Goal: Information Seeking & Learning: Find specific fact

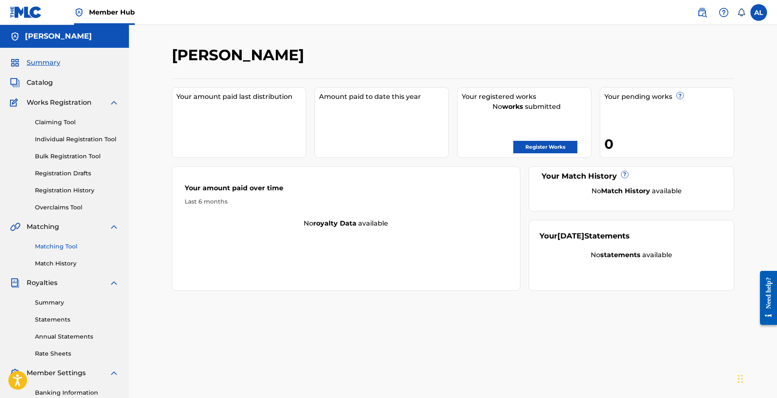
click at [63, 247] on link "Matching Tool" at bounding box center [77, 246] width 84 height 9
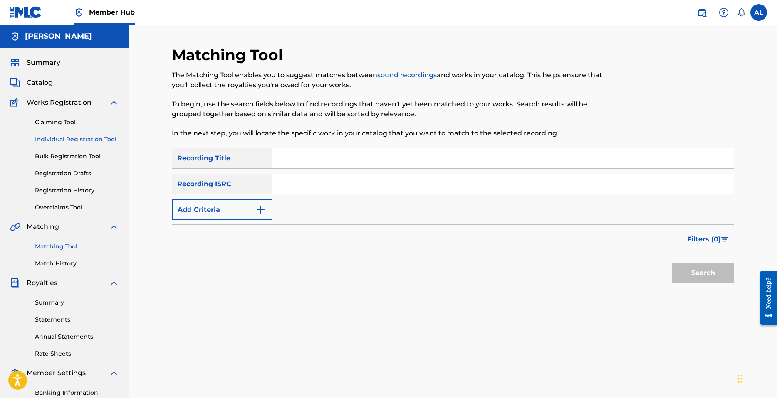
click at [69, 136] on link "Individual Registration Tool" at bounding box center [77, 139] width 84 height 9
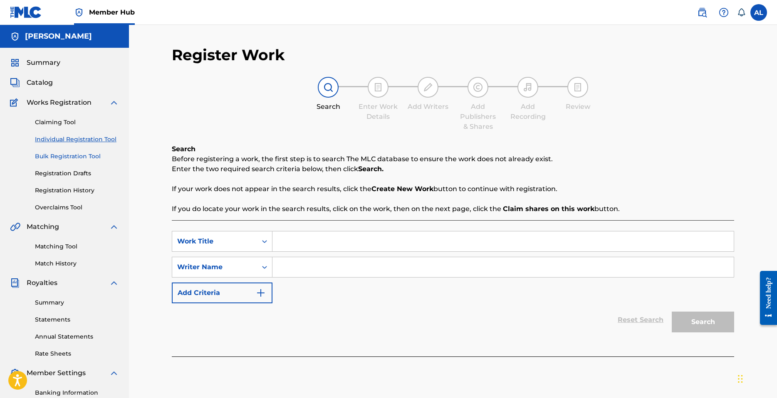
click at [66, 157] on link "Bulk Registration Tool" at bounding box center [77, 156] width 84 height 9
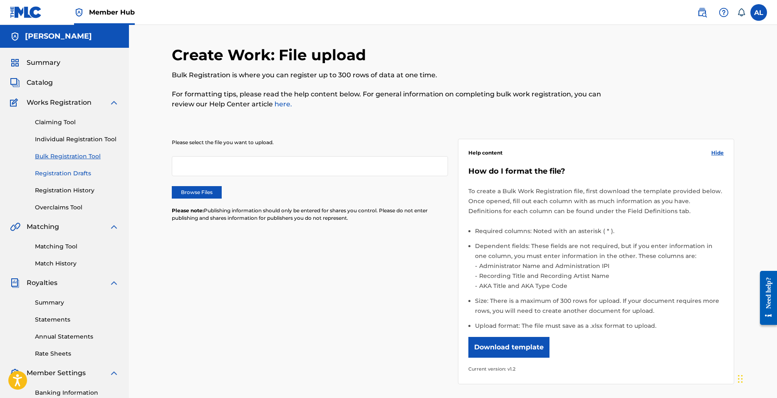
click at [62, 175] on link "Registration Drafts" at bounding box center [77, 173] width 84 height 9
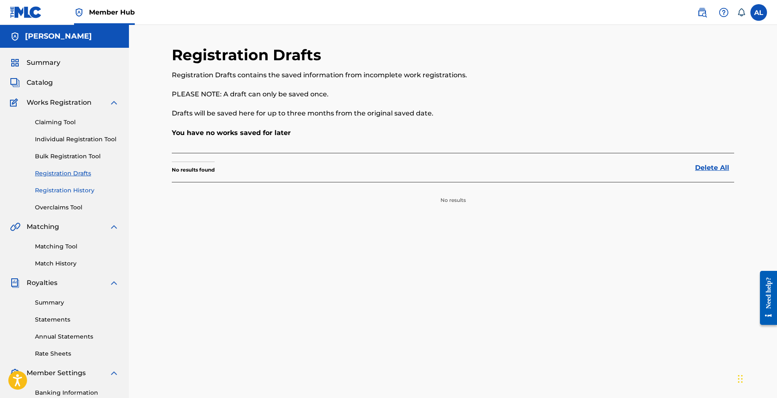
click at [64, 191] on link "Registration History" at bounding box center [77, 190] width 84 height 9
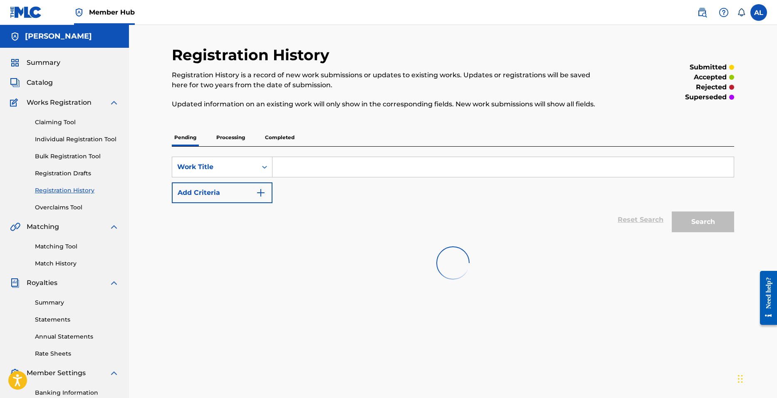
click at [234, 136] on p "Processing" at bounding box center [231, 137] width 34 height 17
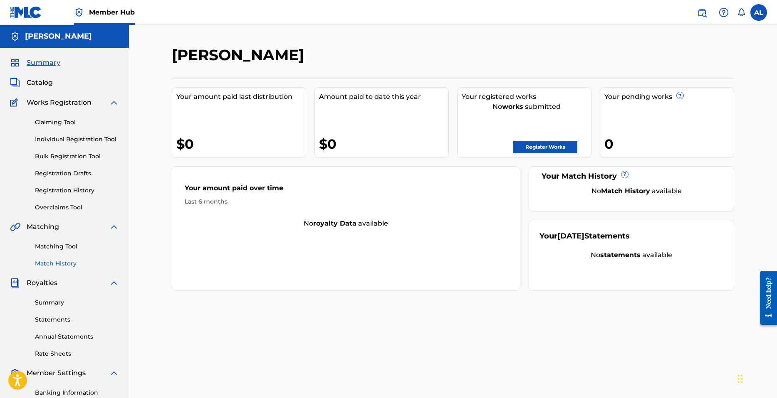
click at [57, 264] on link "Match History" at bounding box center [77, 263] width 84 height 9
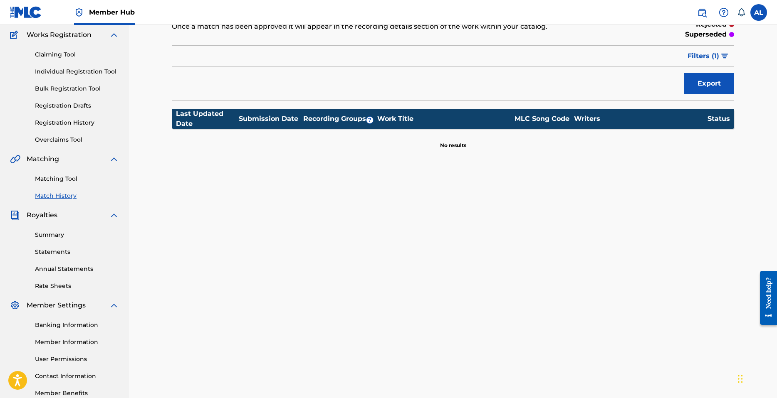
scroll to position [83, 0]
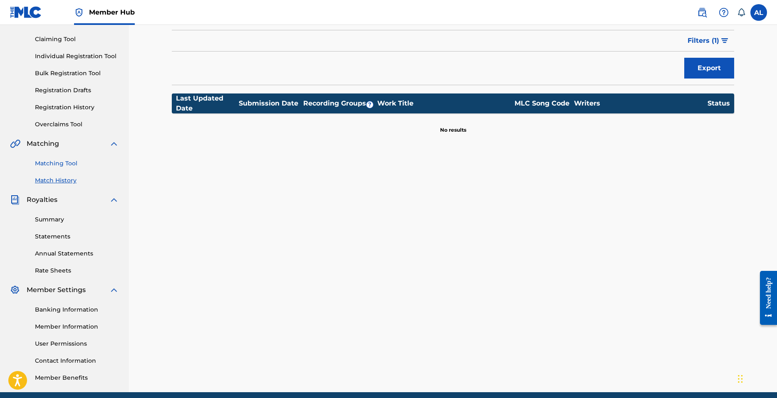
click at [64, 161] on link "Matching Tool" at bounding box center [77, 163] width 84 height 9
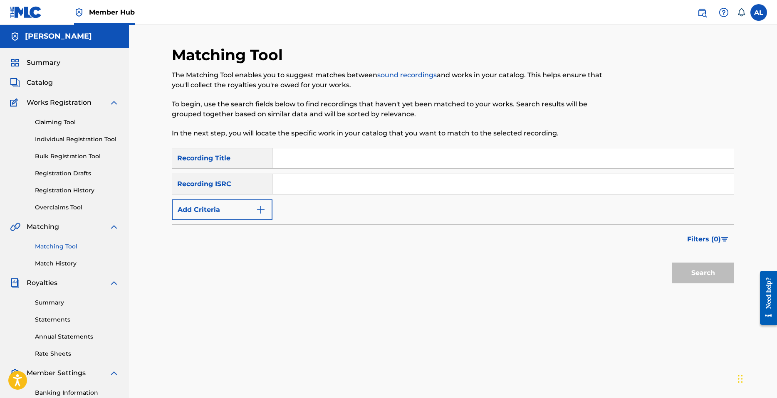
click at [315, 158] on input "Search Form" at bounding box center [502, 158] width 461 height 20
click at [306, 160] on input "Search Form" at bounding box center [502, 158] width 461 height 20
click at [288, 156] on input "Aall 4 U" at bounding box center [502, 158] width 461 height 20
type input "All 4 U"
click at [277, 180] on input "Search Form" at bounding box center [502, 184] width 461 height 20
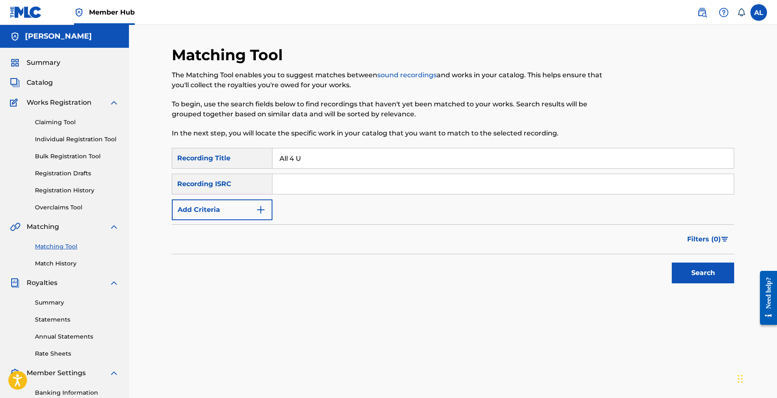
paste input "QZHN82370905"
click at [692, 269] on button "Search" at bounding box center [703, 273] width 62 height 21
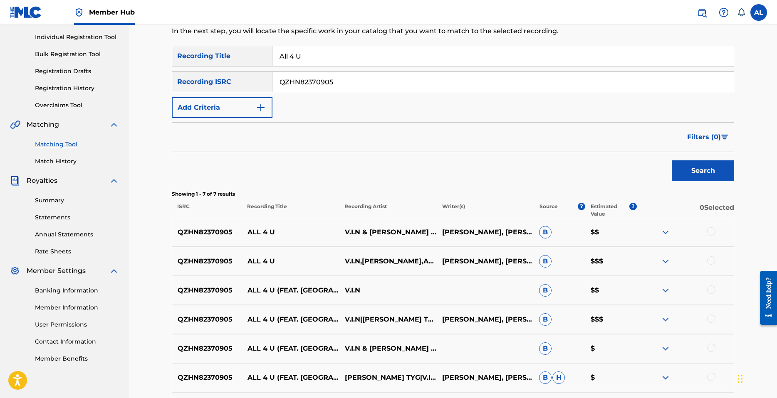
scroll to position [82, 0]
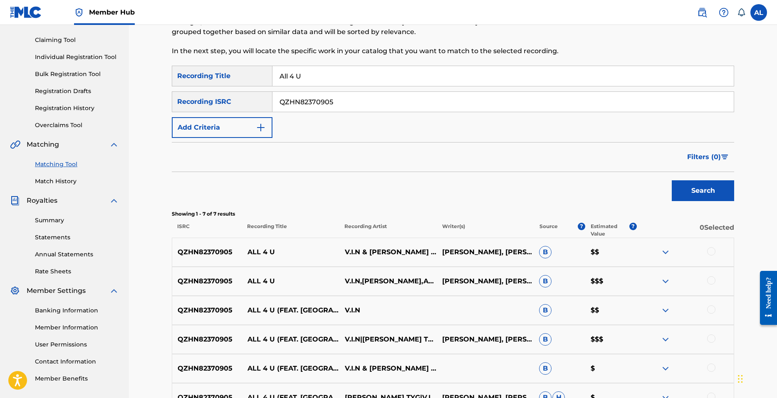
click at [330, 80] on input "All 4 U" at bounding box center [502, 76] width 461 height 20
click at [331, 102] on input "QZHN82370905" at bounding box center [502, 102] width 461 height 20
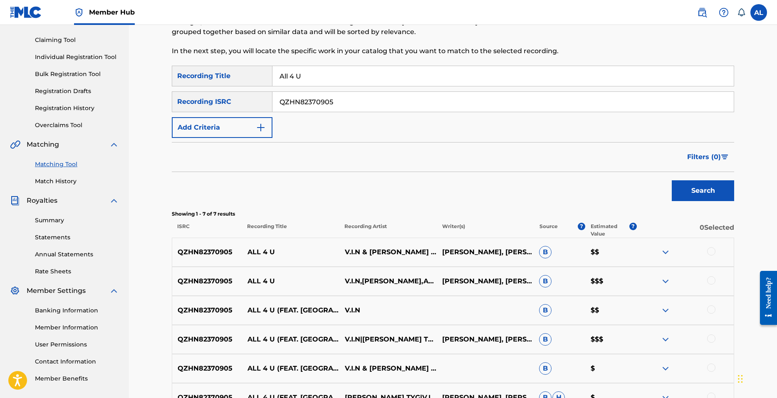
paste input "6"
type input "QZHN82370906"
click at [691, 190] on button "Search" at bounding box center [703, 190] width 62 height 21
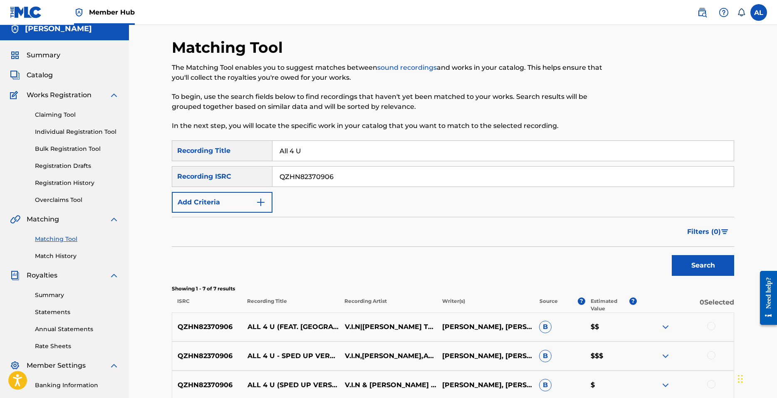
scroll to position [0, 0]
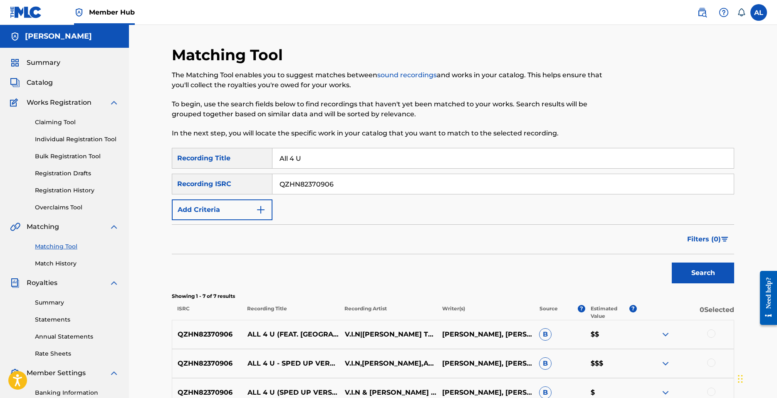
click at [299, 157] on input "All 4 U" at bounding box center [502, 158] width 461 height 20
paste input "QZDA82353022"
type input "QZDA82353022"
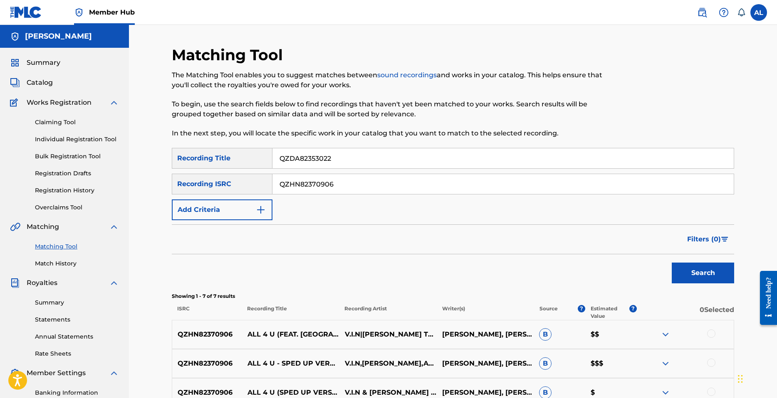
click at [327, 185] on input "QZHN82370906" at bounding box center [502, 184] width 461 height 20
click at [320, 159] on input "QZDA82353022" at bounding box center [502, 158] width 461 height 20
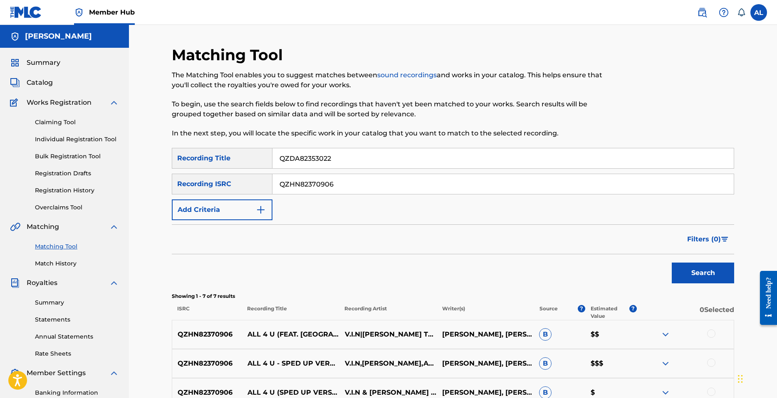
click at [317, 183] on input "QZHN82370906" at bounding box center [502, 184] width 461 height 20
paste input "DA82353022"
type input "QZDA82353022"
click at [322, 160] on input "QZDA82353022" at bounding box center [502, 158] width 461 height 20
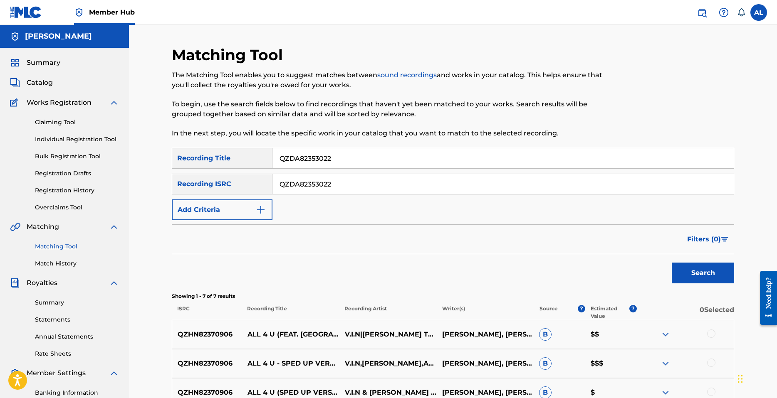
click at [322, 160] on input "QZDA82353022" at bounding box center [502, 158] width 461 height 20
click at [702, 274] on button "Search" at bounding box center [703, 273] width 62 height 21
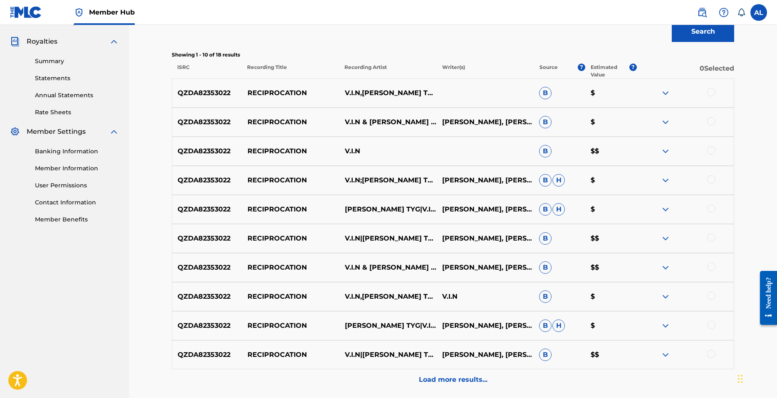
scroll to position [291, 0]
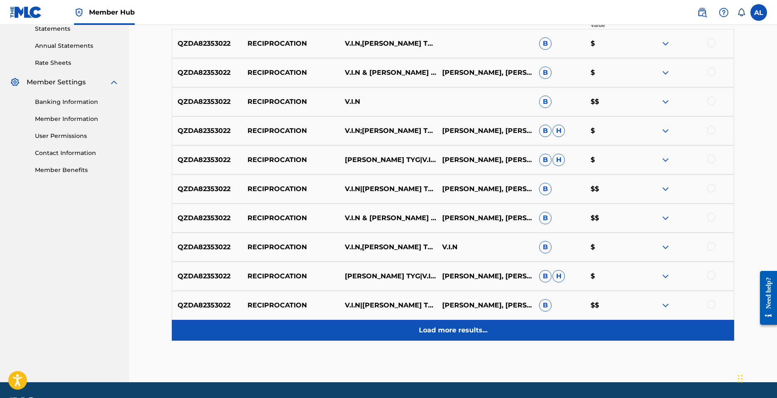
click at [458, 328] on p "Load more results..." at bounding box center [453, 331] width 69 height 10
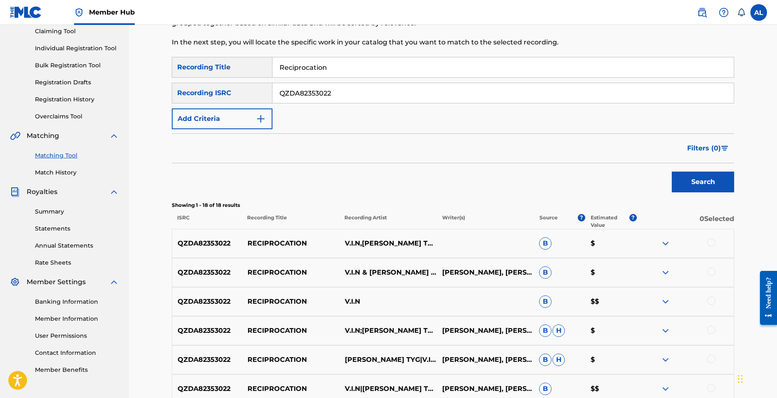
scroll to position [70, 0]
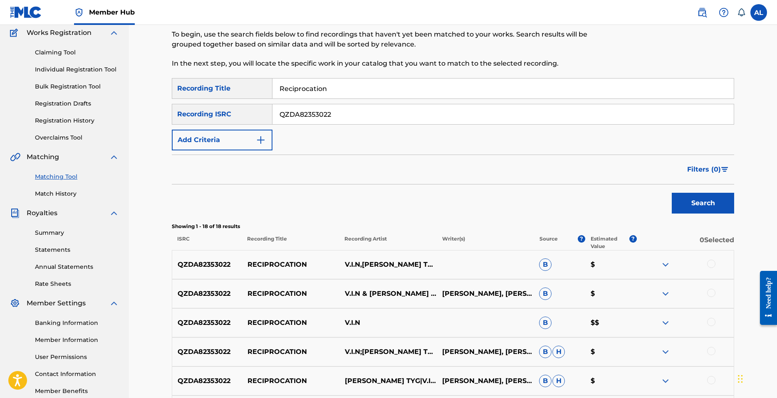
click at [331, 90] on input "Reciprocation" at bounding box center [502, 89] width 461 height 20
type input "IMH"
click at [329, 107] on input "QZDA82353022" at bounding box center [502, 114] width 461 height 20
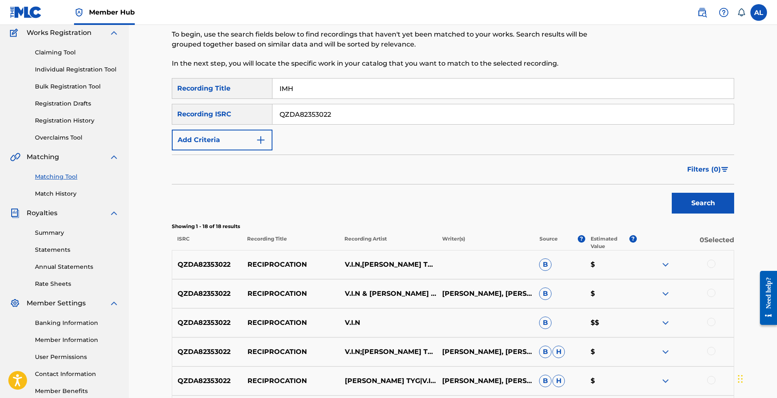
paste input "K6H2382693"
type input "QZK6H2382693"
click at [299, 84] on input "IMH" at bounding box center [502, 89] width 461 height 20
type input "things i miss"
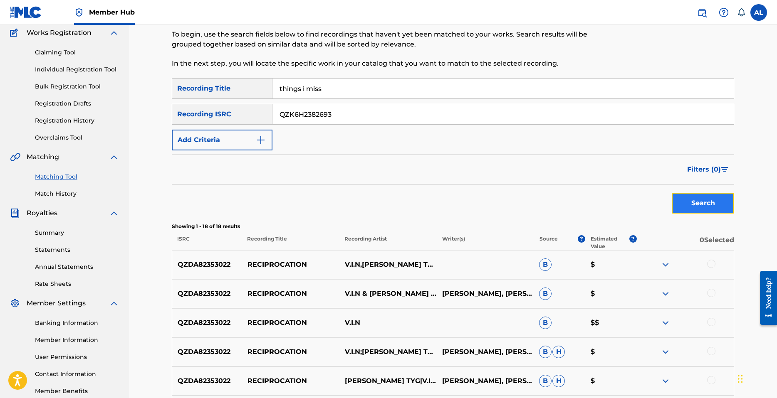
click at [681, 193] on button "Search" at bounding box center [703, 203] width 62 height 21
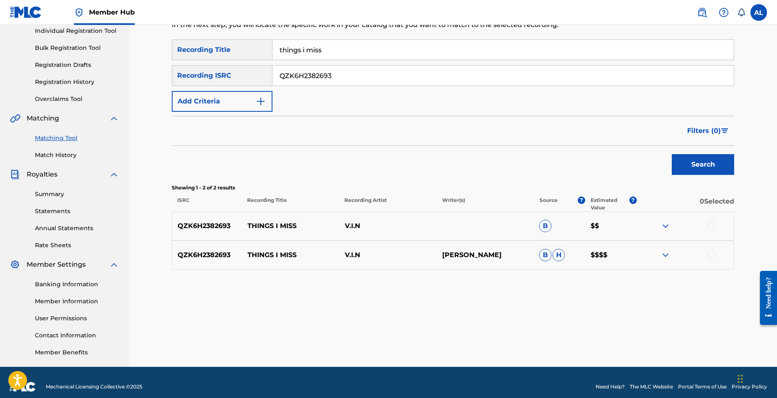
scroll to position [111, 0]
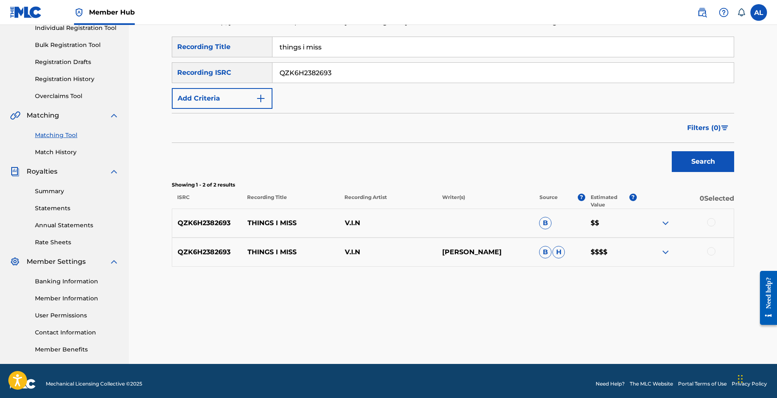
click at [317, 72] on input "QZK6H2382693" at bounding box center [502, 73] width 461 height 20
paste input "4"
type input "QZK6H2382694"
click at [698, 158] on button "Search" at bounding box center [703, 161] width 62 height 21
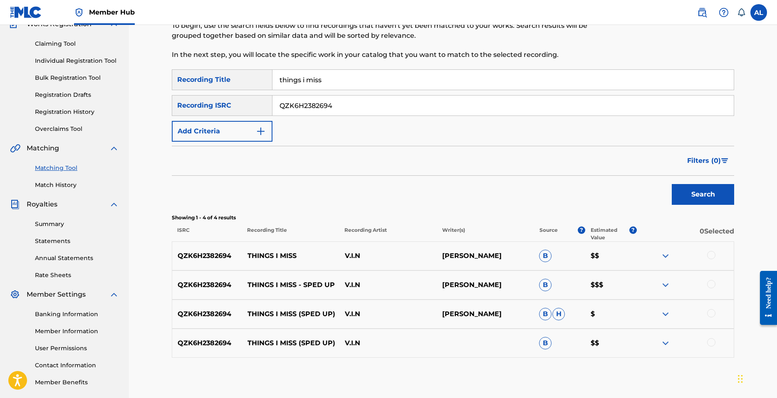
scroll to position [37, 0]
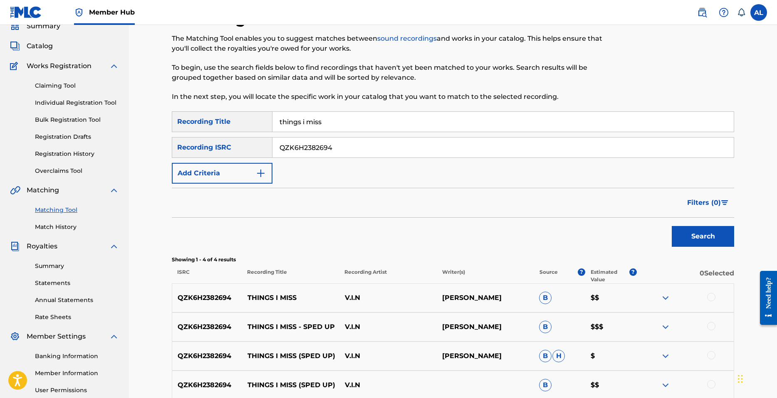
click at [312, 121] on input "things i miss" at bounding box center [502, 122] width 461 height 20
paste input "QZNWZ2376295"
click at [348, 121] on input "things i QZNWZ2376295" at bounding box center [502, 122] width 461 height 20
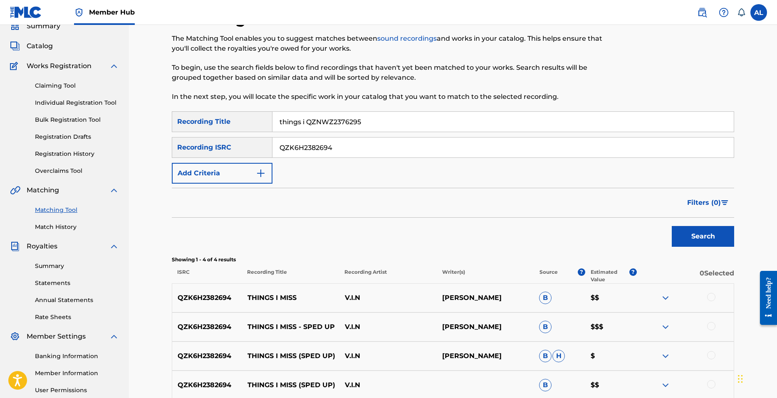
click at [348, 121] on input "things i QZNWZ2376295" at bounding box center [502, 122] width 461 height 20
type input "things i QZNWZ2376295"
click at [316, 151] on input "QZK6H2382694" at bounding box center [502, 148] width 461 height 20
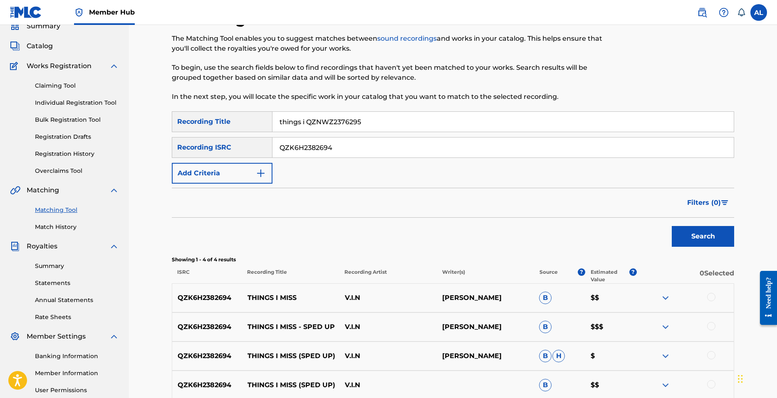
paste input "NWZ2376295"
type input "QZNWZ2376295"
drag, startPoint x: 380, startPoint y: 119, endPoint x: 251, endPoint y: 111, distance: 129.2
click at [255, 107] on div "Matching Tool The Matching Tool enables you to suggest matches between sound re…" at bounding box center [453, 225] width 562 height 432
type input "Holding On"
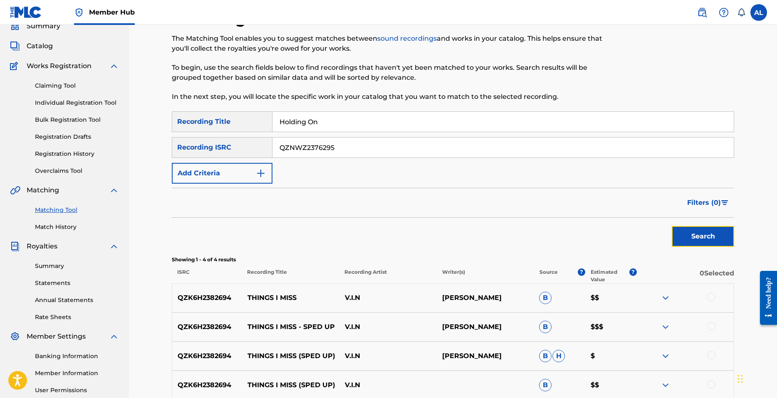
click at [707, 227] on button "Search" at bounding box center [703, 236] width 62 height 21
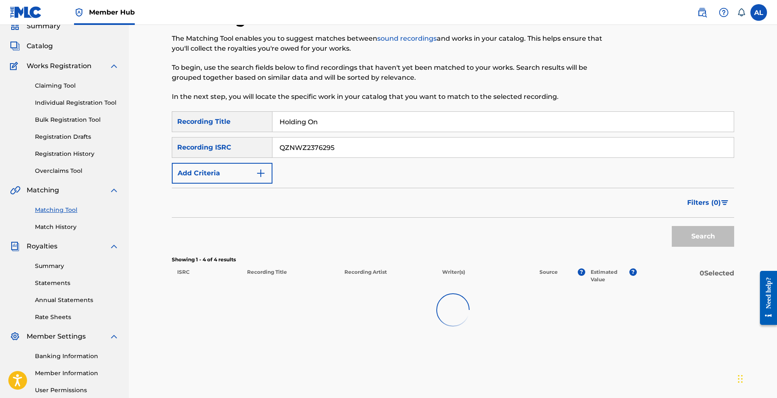
click at [699, 236] on div "Search" at bounding box center [700, 234] width 67 height 33
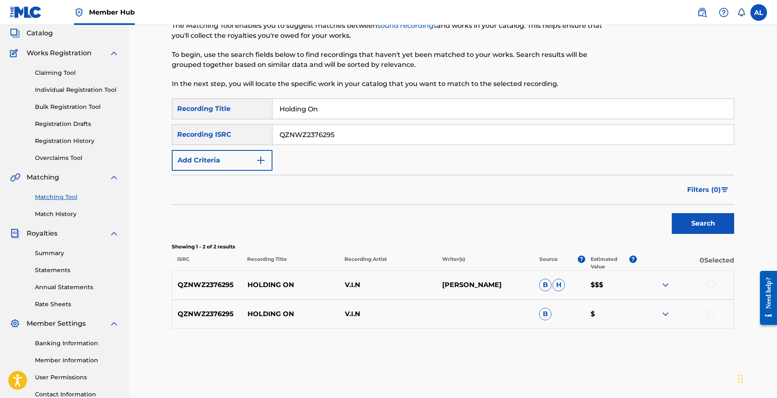
scroll to position [34, 0]
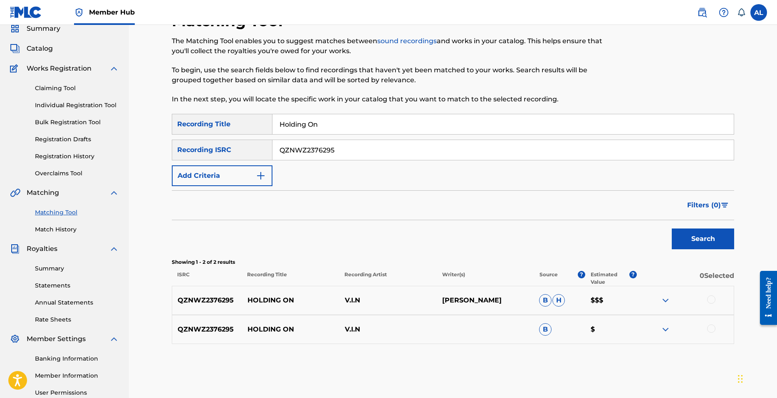
click at [371, 146] on input "QZNWZ2376295" at bounding box center [502, 150] width 461 height 20
paste input "6"
click at [702, 235] on button "Search" at bounding box center [703, 239] width 62 height 21
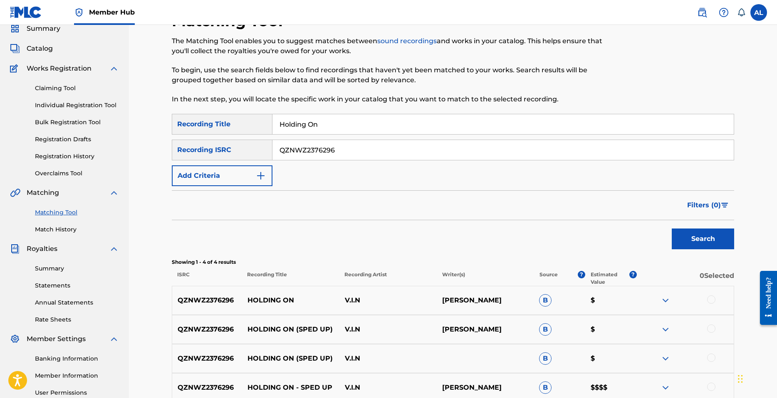
click at [547, 181] on div "SearchWithCriteria61f90c24-9c52-4c52-9b9b-6f6e5a6b4d30 Recording Title Holding …" at bounding box center [453, 150] width 562 height 72
click at [315, 150] on input "QZNWZ2376296" at bounding box center [502, 150] width 461 height 20
paste input "FYY242840"
type input "QZFYY2428406"
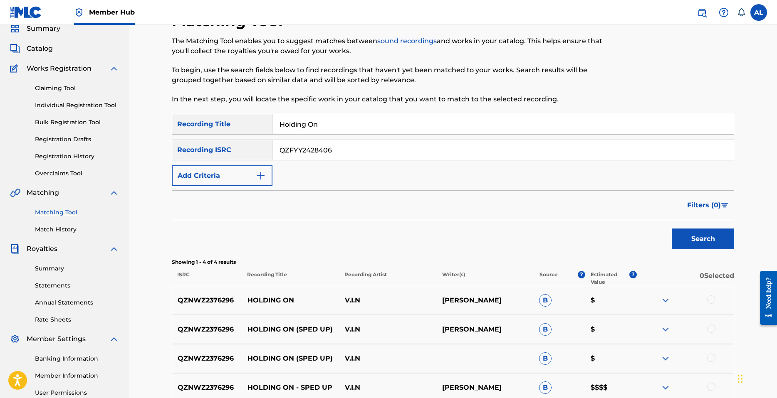
click at [305, 124] on input "Holding On" at bounding box center [502, 124] width 461 height 20
click at [306, 124] on input "Holding On" at bounding box center [502, 124] width 461 height 20
click at [672, 229] on button "Search" at bounding box center [703, 239] width 62 height 21
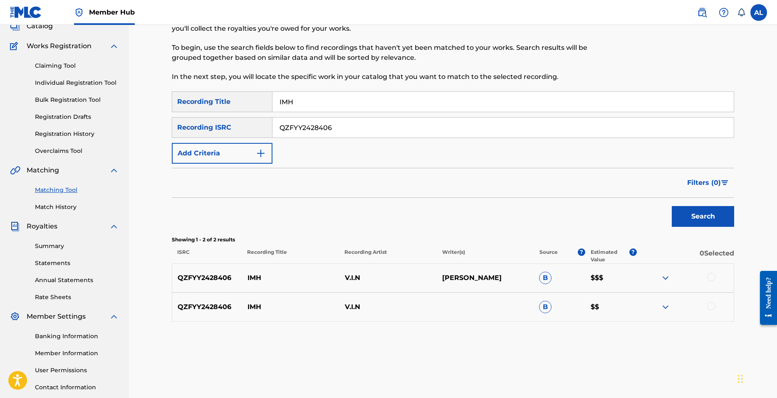
scroll to position [117, 0]
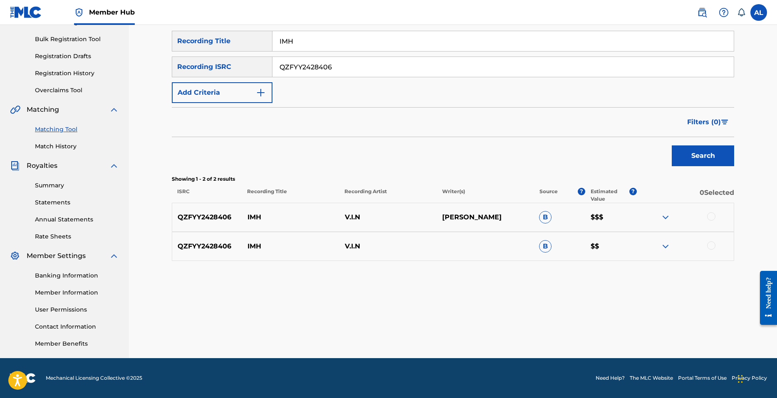
click at [662, 219] on img at bounding box center [665, 218] width 10 height 10
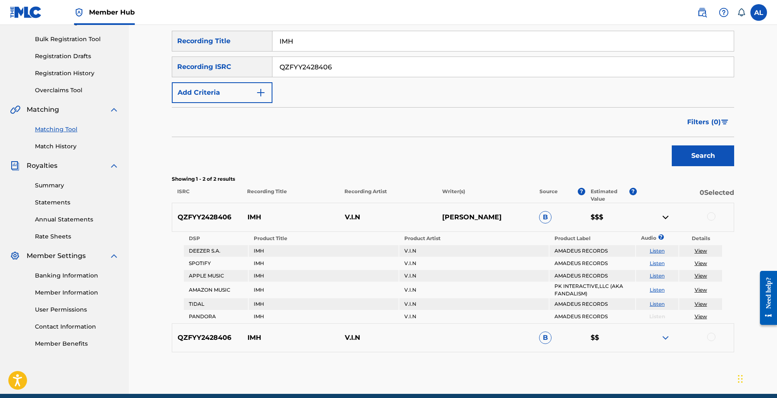
click at [662, 219] on img at bounding box center [665, 218] width 10 height 10
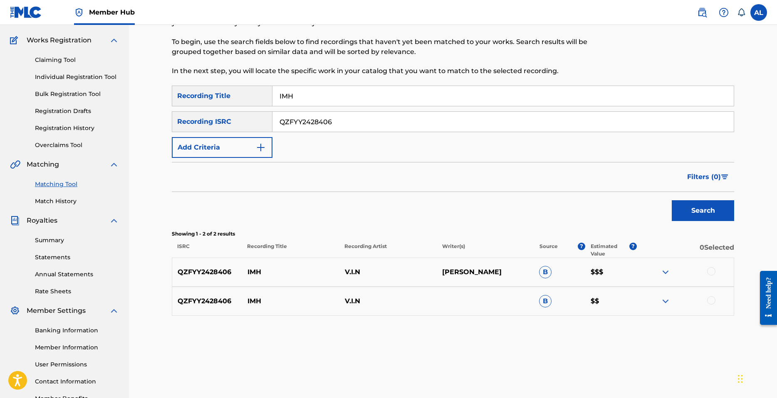
scroll to position [34, 0]
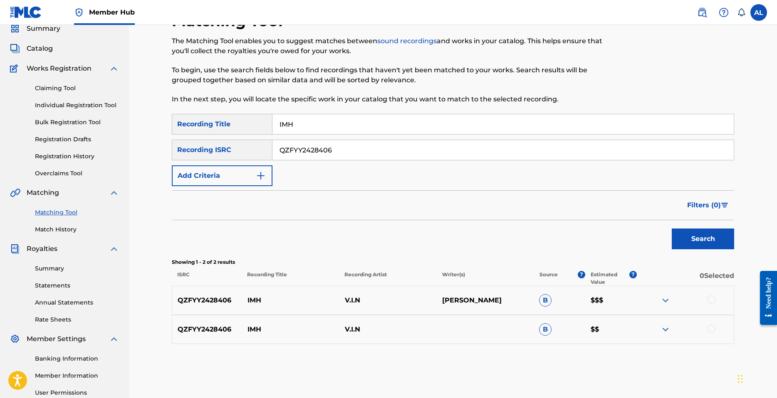
click at [303, 127] on input "IMH" at bounding box center [502, 124] width 461 height 20
click at [324, 122] on input "IMH" at bounding box center [502, 124] width 461 height 20
type input "kiss goodbye"
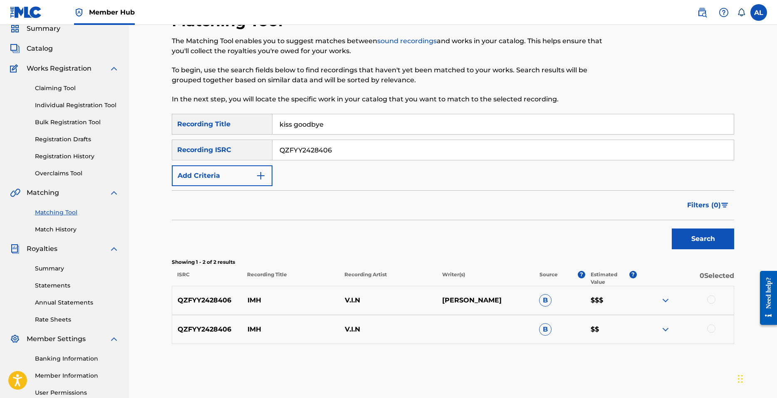
click at [313, 150] on input "QZFYY2428406" at bounding box center [502, 150] width 461 height 20
paste input "MEN2296845"
click at [690, 237] on button "Search" at bounding box center [703, 239] width 62 height 21
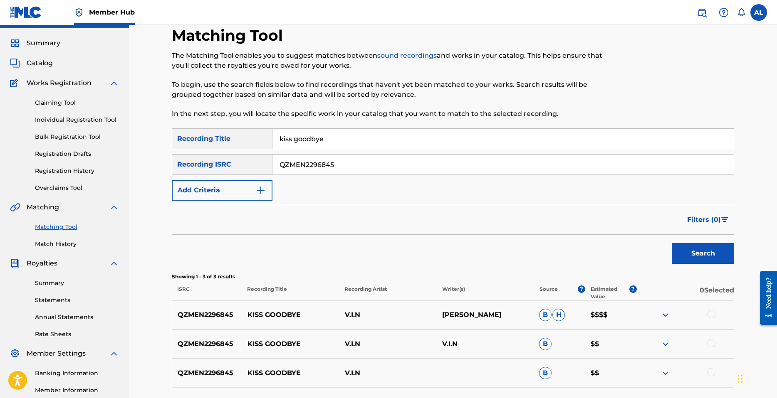
scroll to position [0, 0]
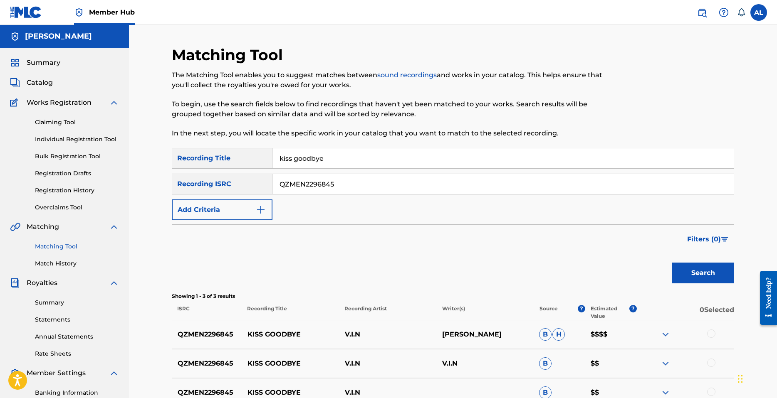
click at [311, 182] on input "QZMEN2296845" at bounding box center [502, 184] width 461 height 20
paste input "DA4223518"
type input "QZDA42235185"
click at [309, 154] on input "kiss goodbye" at bounding box center [502, 158] width 461 height 20
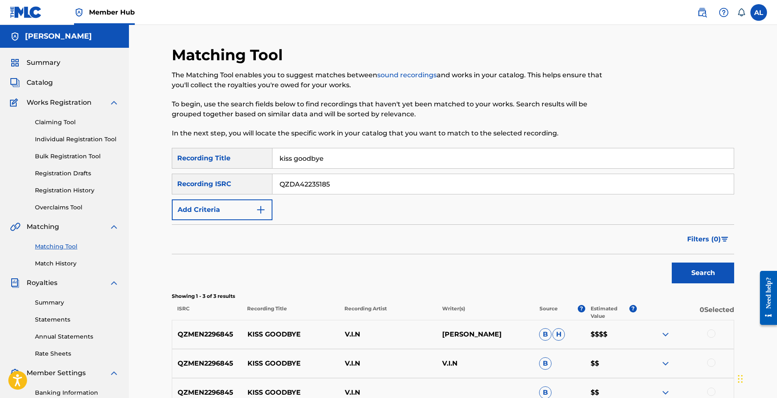
click at [309, 154] on input "kiss goodbye" at bounding box center [502, 158] width 461 height 20
type input "Ariba!"
click at [672, 263] on button "Search" at bounding box center [703, 273] width 62 height 21
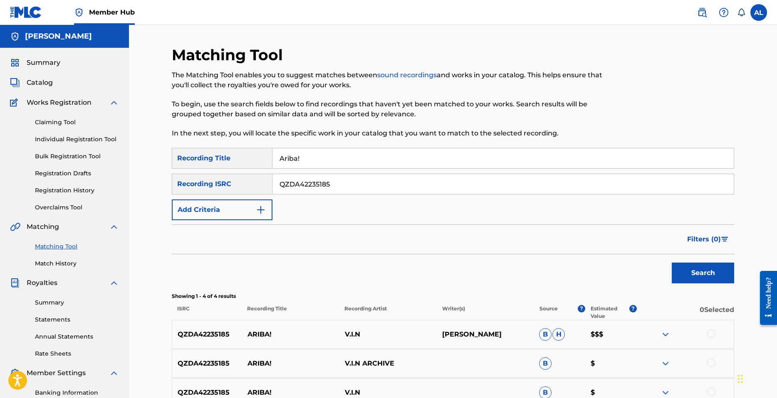
click at [297, 179] on input "QZDA42235185" at bounding box center [502, 184] width 461 height 20
paste input "TAS2154962"
type input "QZTAS2154962"
click at [298, 154] on input "Ariba!" at bounding box center [502, 158] width 461 height 20
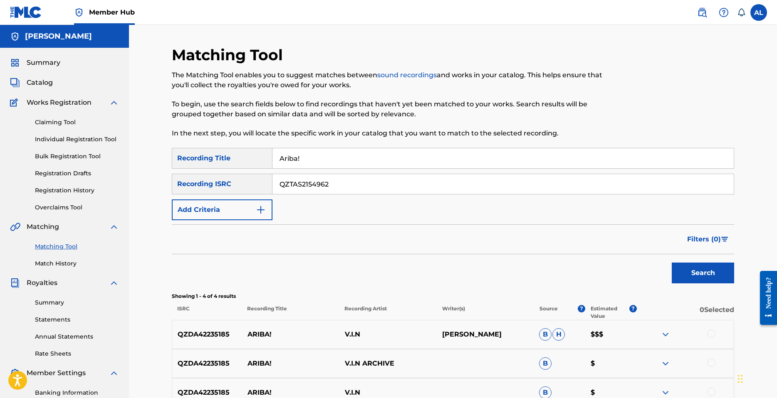
click at [298, 154] on input "Ariba!" at bounding box center [502, 158] width 461 height 20
type input "Jordan 1s"
click at [672, 263] on button "Search" at bounding box center [703, 273] width 62 height 21
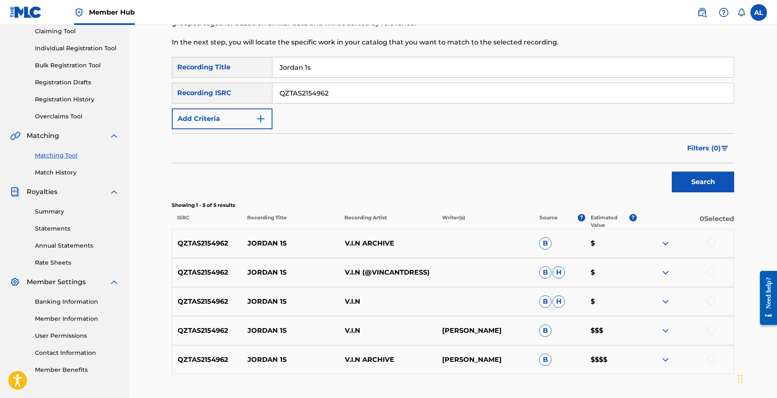
scroll to position [125, 0]
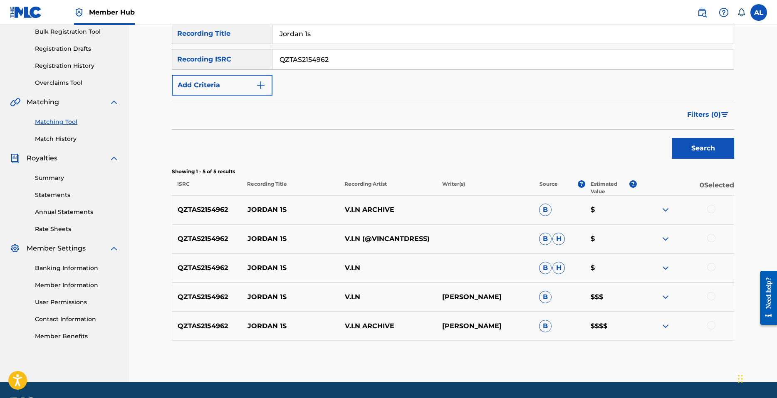
click at [659, 331] on div at bounding box center [684, 326] width 97 height 10
click at [662, 328] on img at bounding box center [665, 326] width 10 height 10
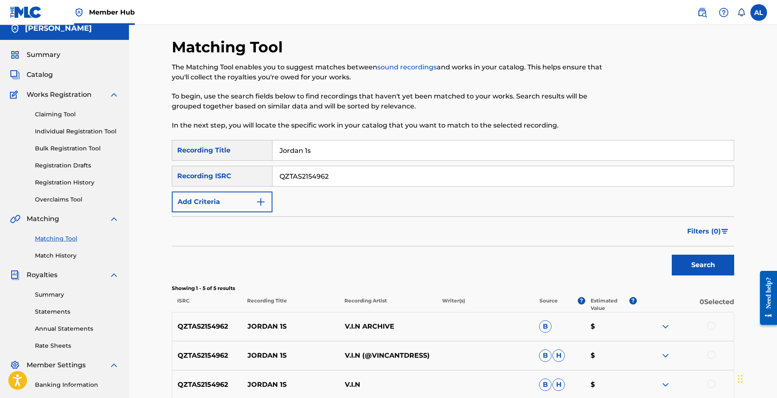
scroll to position [0, 0]
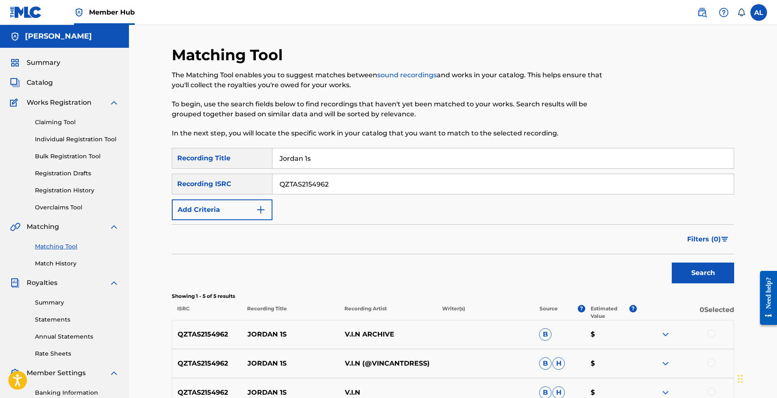
click at [323, 156] on input "Jordan 1s" at bounding box center [502, 158] width 461 height 20
type input "Numbers"
click at [314, 188] on input "QZTAS2154962" at bounding box center [502, 184] width 461 height 20
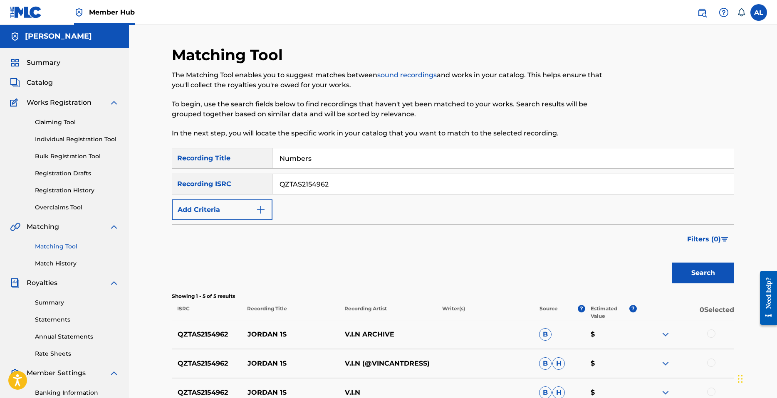
click at [314, 188] on input "QZTAS2154962" at bounding box center [502, 184] width 461 height 20
paste input "FP52169141"
type input "QZFP52169141"
click at [710, 270] on button "Search" at bounding box center [703, 273] width 62 height 21
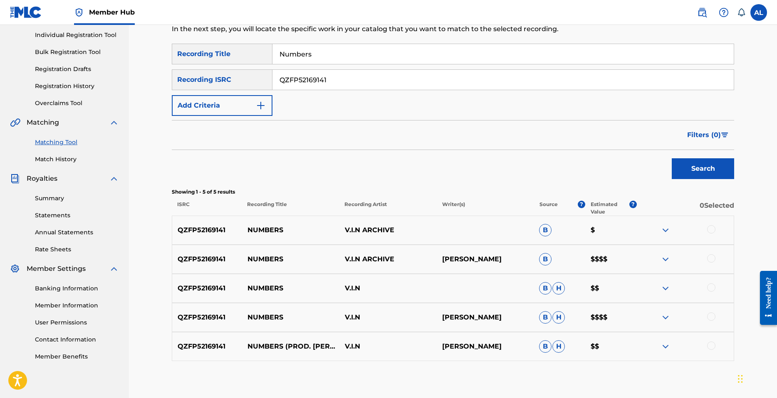
scroll to position [125, 0]
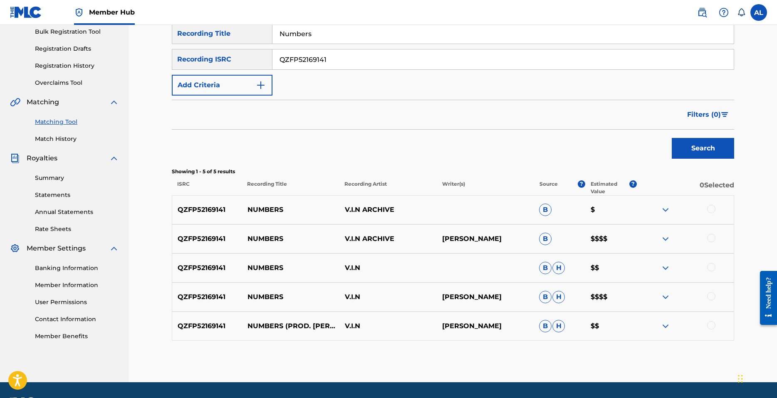
click at [667, 240] on img at bounding box center [665, 239] width 10 height 10
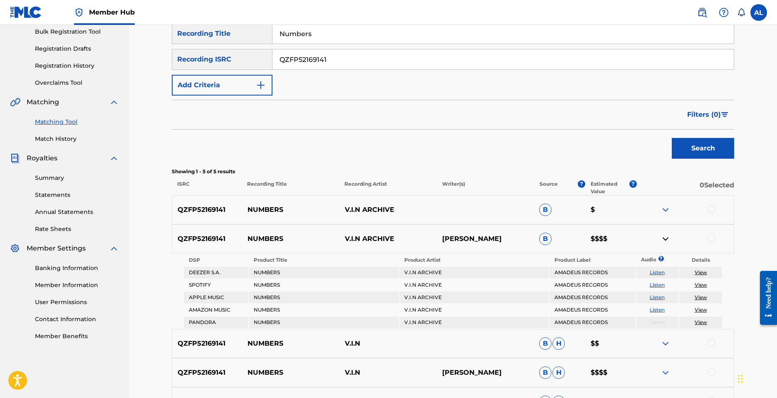
click at [667, 240] on img at bounding box center [665, 239] width 10 height 10
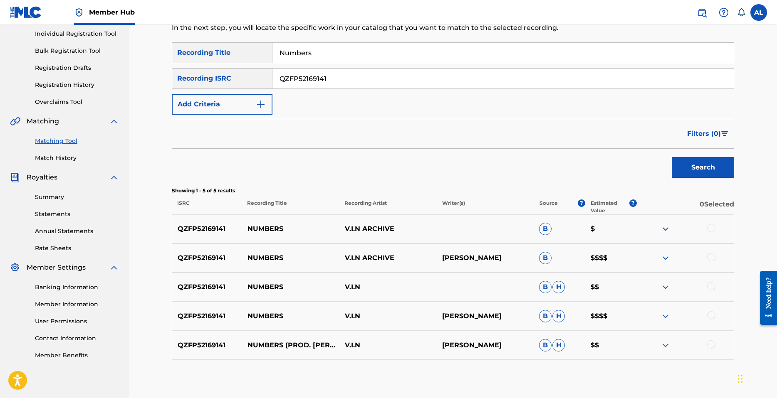
scroll to position [42, 0]
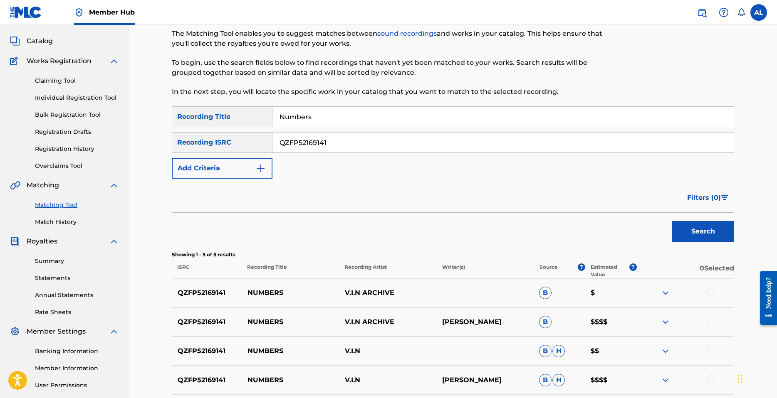
click at [322, 124] on input "Numbers" at bounding box center [502, 117] width 461 height 20
type input "Show Offs!"
click at [347, 135] on input "QZFP52169141" at bounding box center [502, 143] width 461 height 20
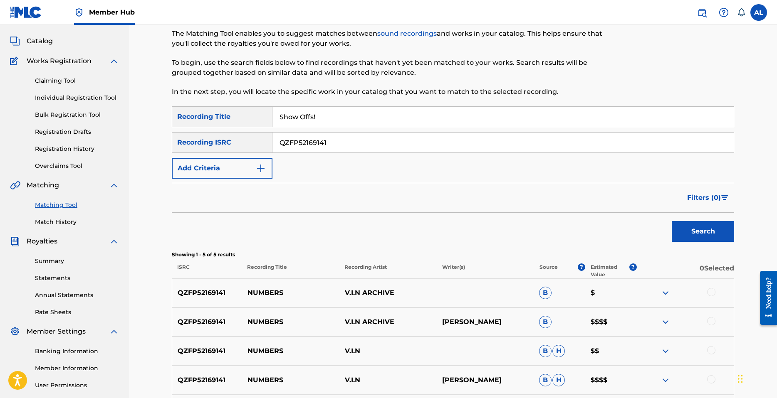
click at [347, 135] on input "QZFP52169141" at bounding box center [502, 143] width 461 height 20
paste input "99697"
type input "QZFP52199697"
click at [694, 231] on button "Search" at bounding box center [703, 231] width 62 height 21
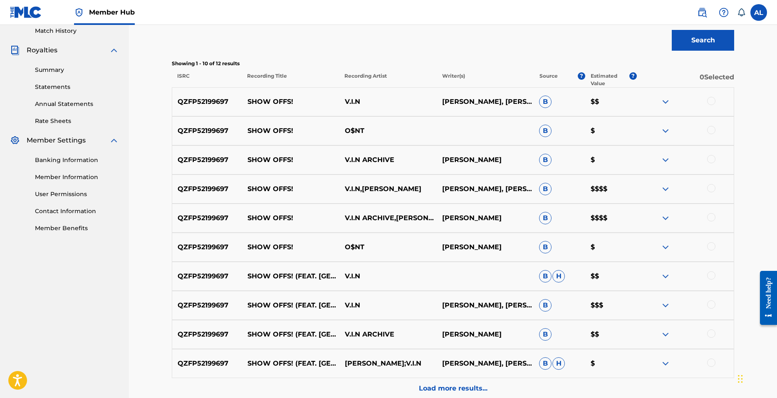
scroll to position [250, 0]
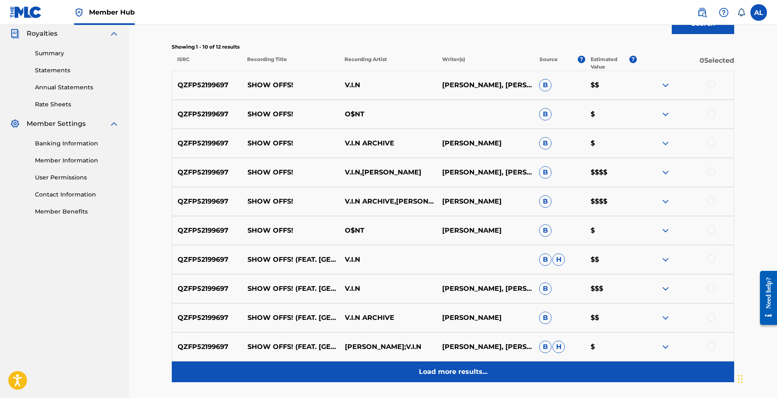
click at [479, 371] on p "Load more results..." at bounding box center [453, 372] width 69 height 10
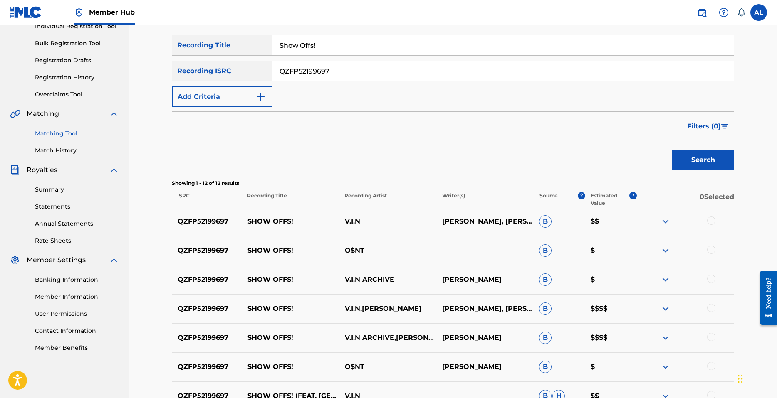
scroll to position [103, 0]
